Goal: Task Accomplishment & Management: Manage account settings

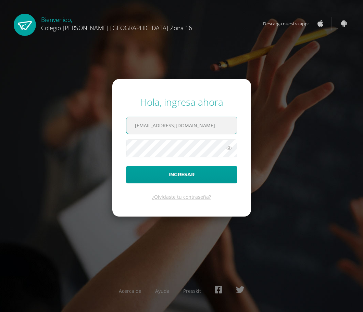
drag, startPoint x: 210, startPoint y: 128, endPoint x: 105, endPoint y: 126, distance: 105.4
click at [126, 126] on input "alonzodamaris@gmail.com" at bounding box center [181, 125] width 111 height 17
type input "kerenmarroquin16@colegioselshaddai.edu.gt"
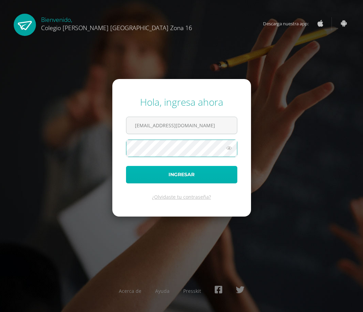
click at [150, 172] on button "Ingresar" at bounding box center [181, 174] width 111 height 17
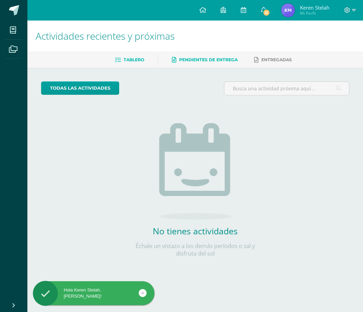
click at [187, 62] on span "Pendientes de entrega" at bounding box center [208, 59] width 59 height 5
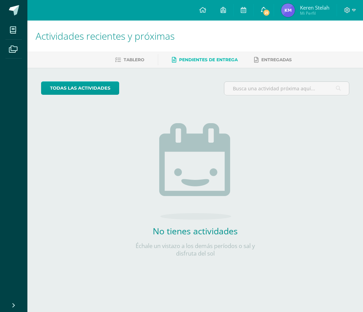
click at [267, 14] on span "21" at bounding box center [266, 13] width 8 height 8
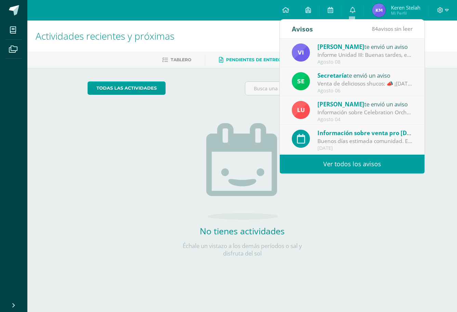
click at [344, 50] on span "[PERSON_NAME]" at bounding box center [341, 47] width 47 height 8
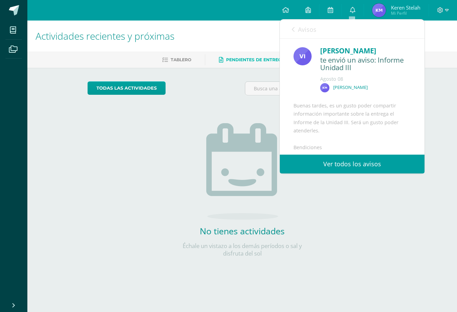
click at [343, 53] on div "[PERSON_NAME]" at bounding box center [365, 51] width 91 height 11
click at [303, 58] on img at bounding box center [303, 56] width 18 height 18
click at [341, 161] on link "Ver todos los avisos" at bounding box center [352, 164] width 145 height 19
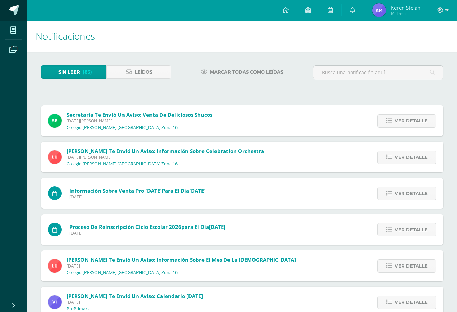
click at [16, 9] on span at bounding box center [14, 10] width 10 height 10
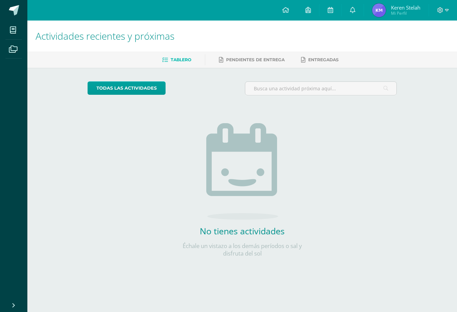
click at [378, 13] on img at bounding box center [379, 10] width 14 height 14
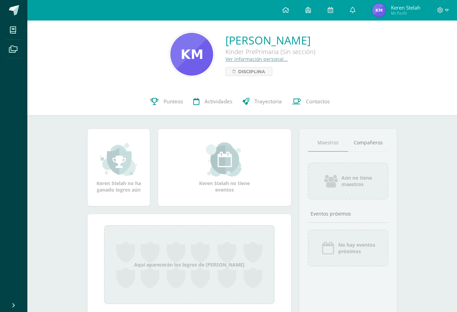
click at [106, 185] on div "Keren Stelah no ha ganado logros aún" at bounding box center [118, 167] width 49 height 51
click at [173, 98] on span "Punteos" at bounding box center [174, 101] width 20 height 7
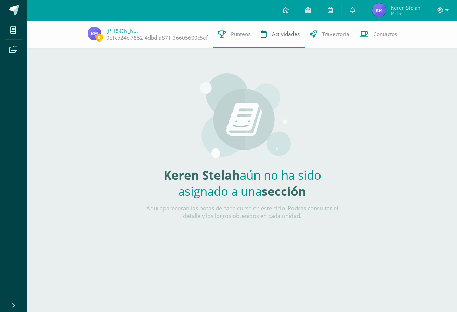
click at [286, 38] on link "Actividades" at bounding box center [280, 34] width 49 height 27
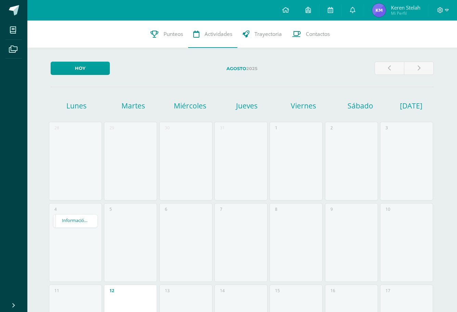
click at [120, 211] on div "5" at bounding box center [130, 242] width 53 height 79
click at [328, 11] on icon at bounding box center [330, 10] width 5 height 6
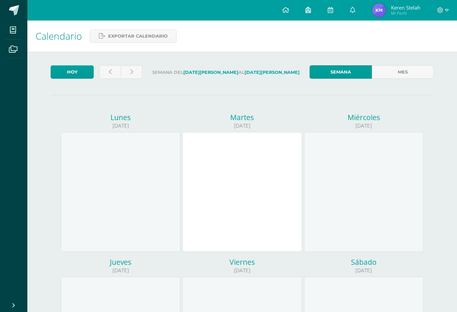
click at [306, 13] on icon at bounding box center [308, 10] width 5 height 6
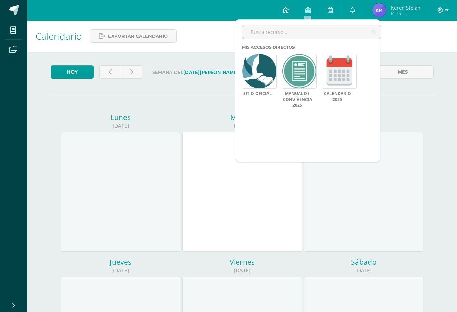
click at [287, 12] on icon at bounding box center [285, 10] width 7 height 6
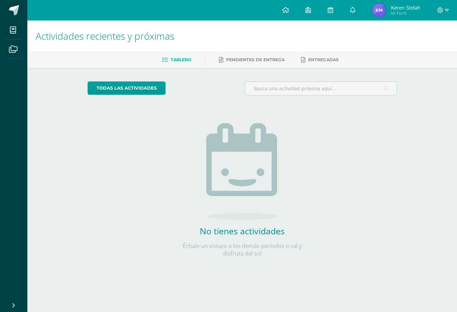
click at [386, 11] on span "Keren Stelah Mi Perfil" at bounding box center [396, 10] width 51 height 14
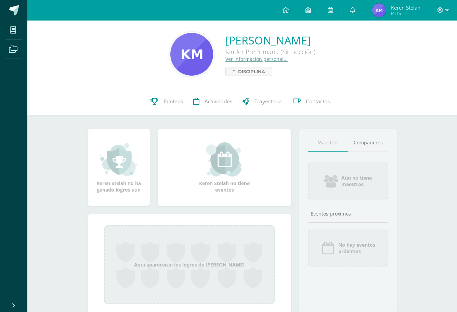
click at [383, 13] on img at bounding box center [379, 10] width 14 height 14
click at [12, 49] on icon at bounding box center [13, 49] width 9 height 7
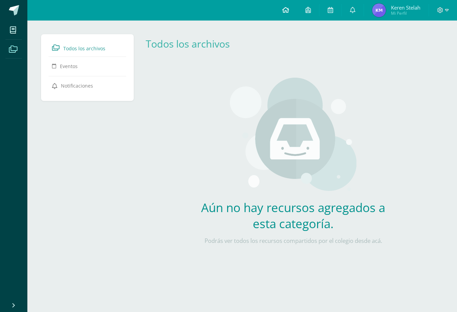
click at [286, 11] on icon at bounding box center [285, 10] width 7 height 6
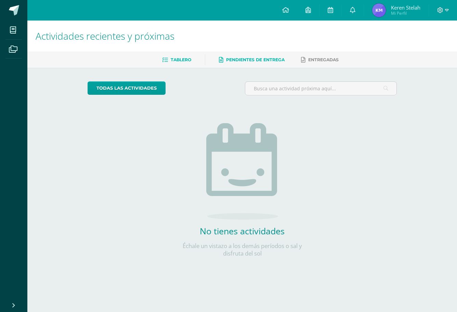
click at [279, 60] on span "Pendientes de entrega" at bounding box center [255, 59] width 59 height 5
click at [322, 57] on link "Entregadas" at bounding box center [320, 59] width 38 height 11
click at [355, 10] on icon at bounding box center [352, 10] width 5 height 6
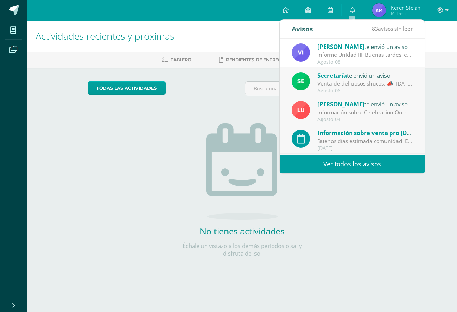
click at [342, 47] on span "Vivian Obregón" at bounding box center [341, 47] width 47 height 8
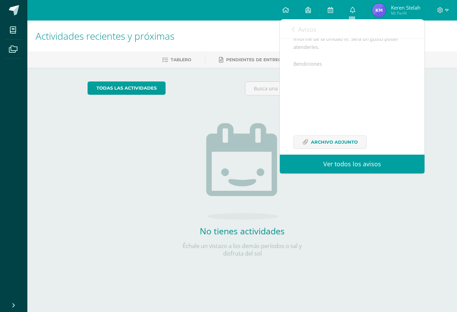
scroll to position [106, 0]
click at [337, 164] on link "Ver todos los avisos" at bounding box center [352, 164] width 145 height 19
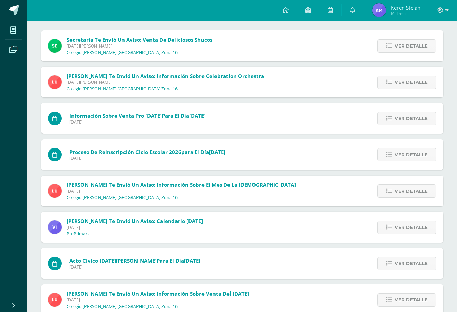
scroll to position [76, 0]
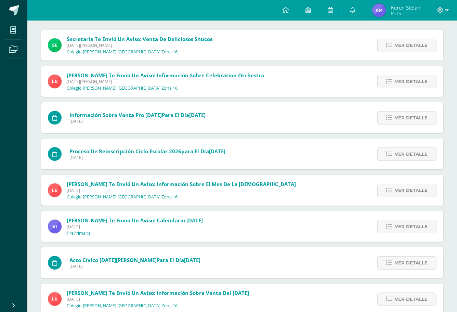
click at [191, 148] on span "Proceso de Reinscripción Ciclo Escolar 2026 para el día 30/07/25" at bounding box center [147, 151] width 156 height 7
click at [405, 148] on span "Ver detalle" at bounding box center [411, 154] width 33 height 13
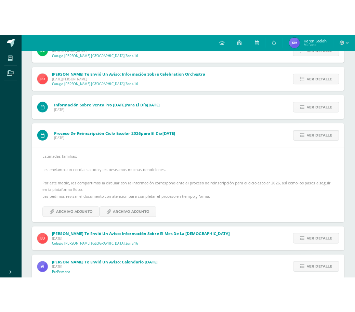
scroll to position [101, 0]
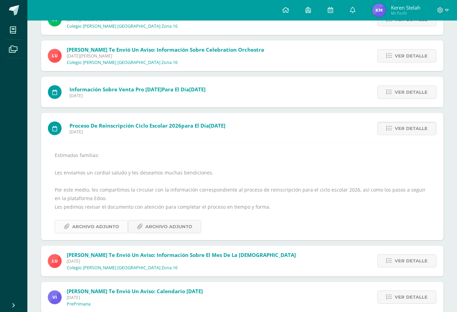
click at [83, 220] on span "Archivo Adjunto" at bounding box center [95, 226] width 47 height 13
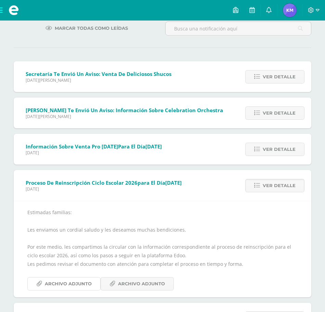
scroll to position [0, 0]
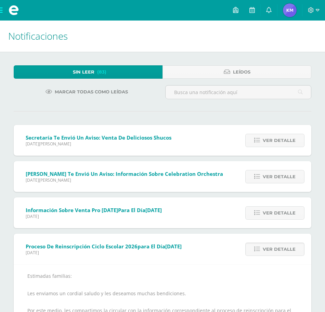
click at [2, 12] on span at bounding box center [13, 10] width 27 height 21
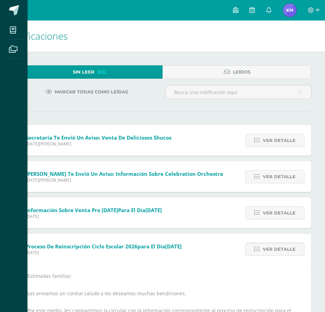
click at [320, 11] on div "Mis cursos Archivos Cerrar panel" at bounding box center [162, 156] width 325 height 312
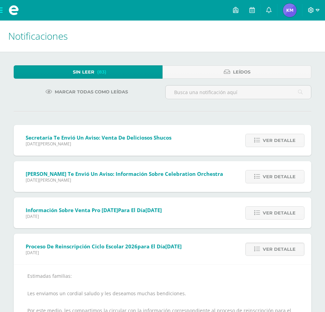
click at [312, 11] on icon at bounding box center [311, 10] width 6 height 6
click at [285, 48] on span "Cerrar sesión" at bounding box center [296, 46] width 31 height 7
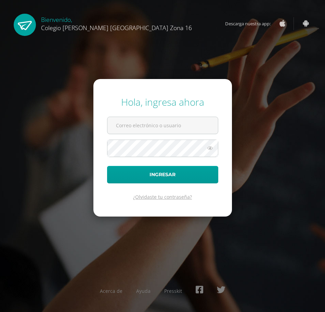
click at [158, 195] on link "¿Olvidaste tu contraseña?" at bounding box center [162, 197] width 59 height 7
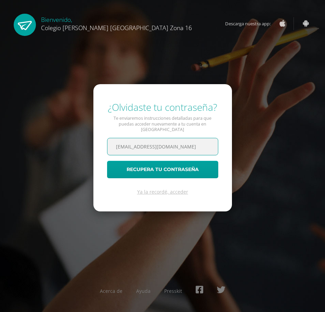
scroll to position [0, 8]
type input "kerenmarroquin16@colegioselshaddai.edu.gt"
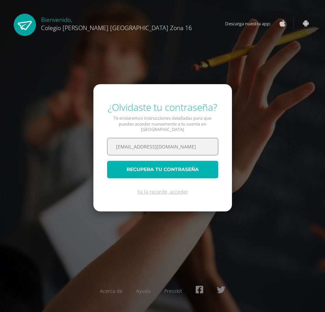
click at [182, 165] on button "Recupera tu contraseña" at bounding box center [162, 169] width 111 height 17
